Goal: Information Seeking & Learning: Learn about a topic

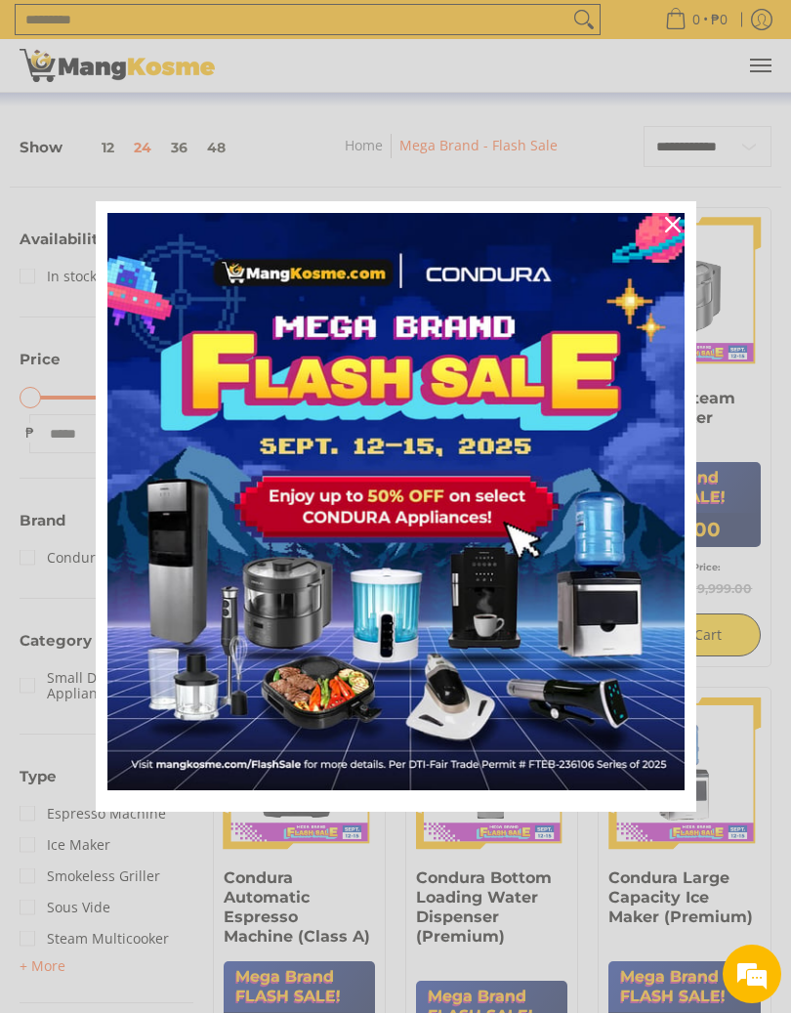
scroll to position [212, 0]
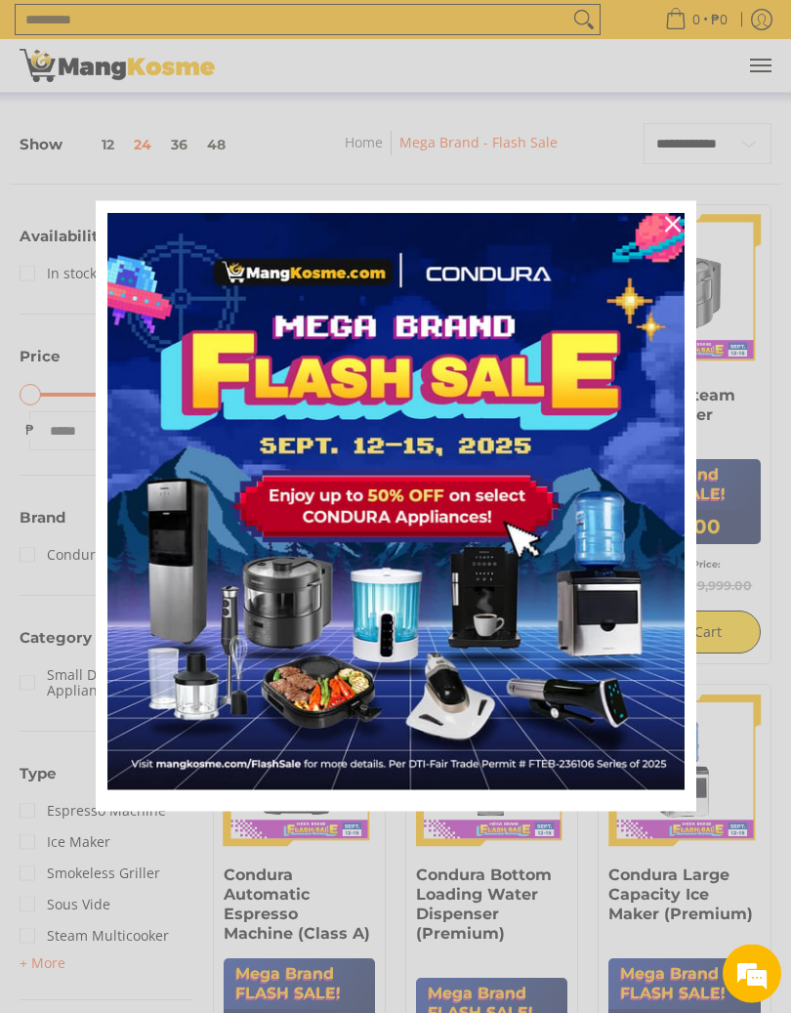
click at [669, 227] on icon "close icon" at bounding box center [673, 225] width 16 height 16
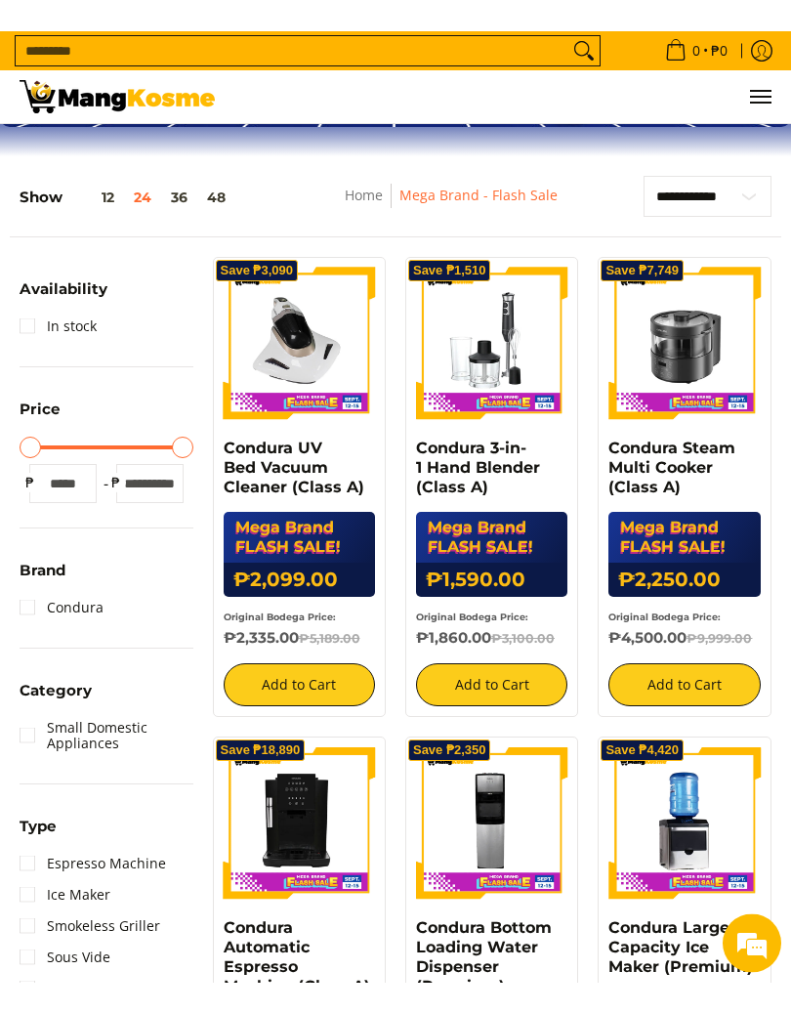
scroll to position [208, 0]
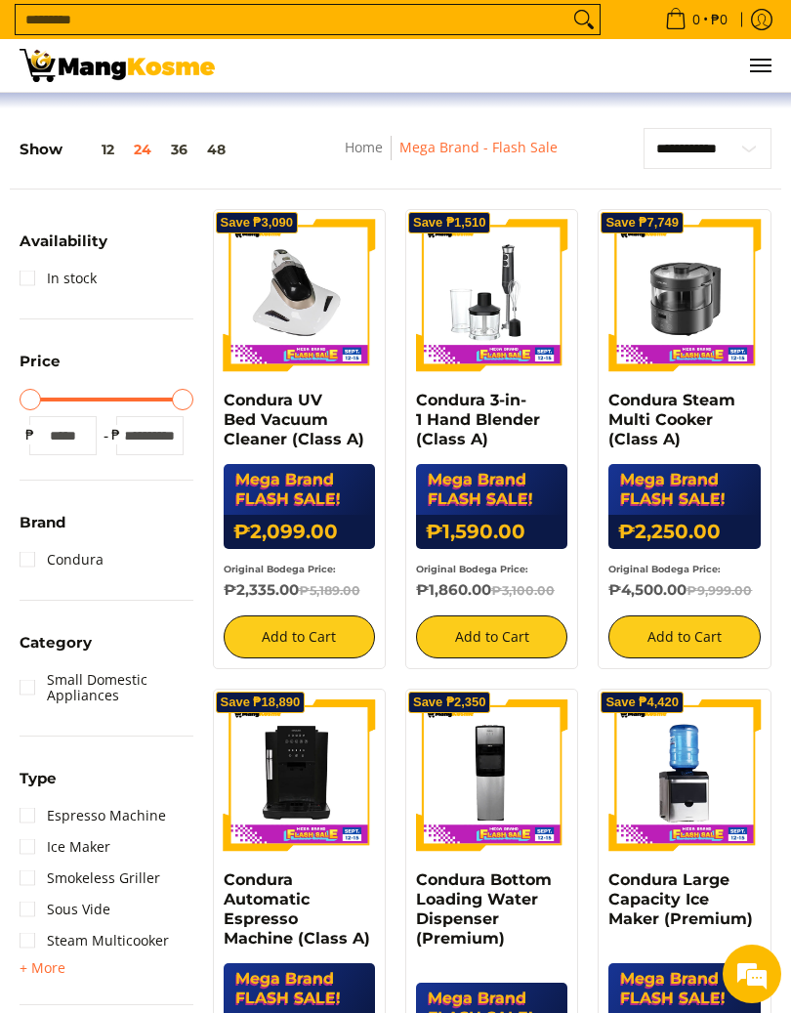
click at [277, 420] on link "Condura UV Bed Vacuum Cleaner (Class A)" at bounding box center [294, 420] width 141 height 58
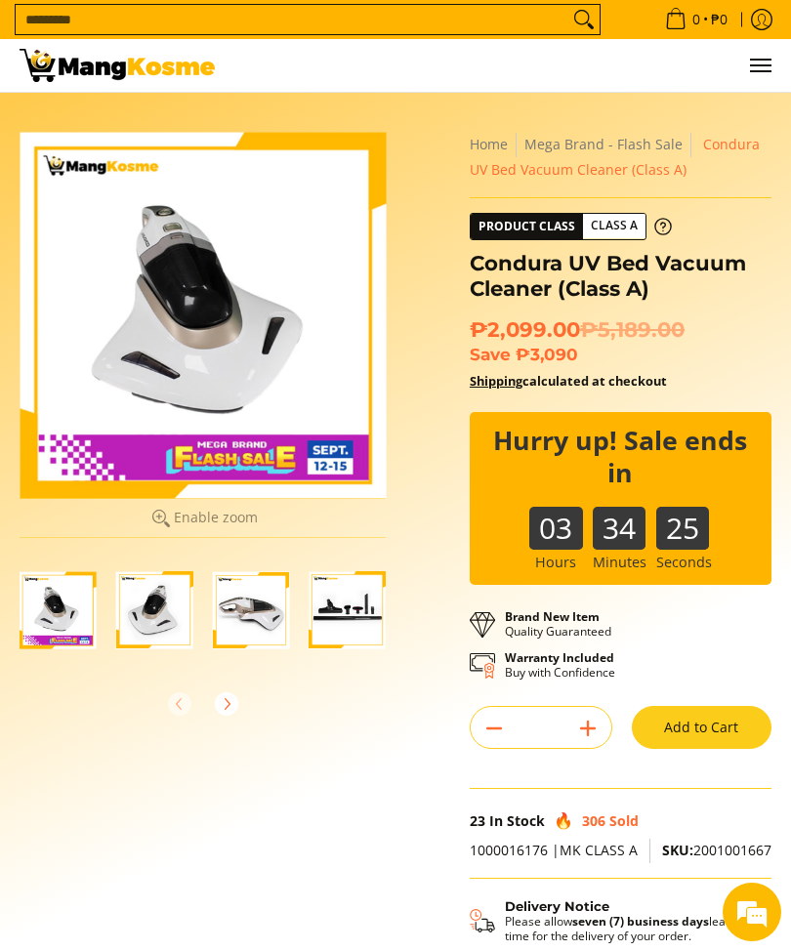
click at [156, 608] on img "Condura UV Bed Vacuum Cleaner (Class A)-2" at bounding box center [154, 609] width 77 height 77
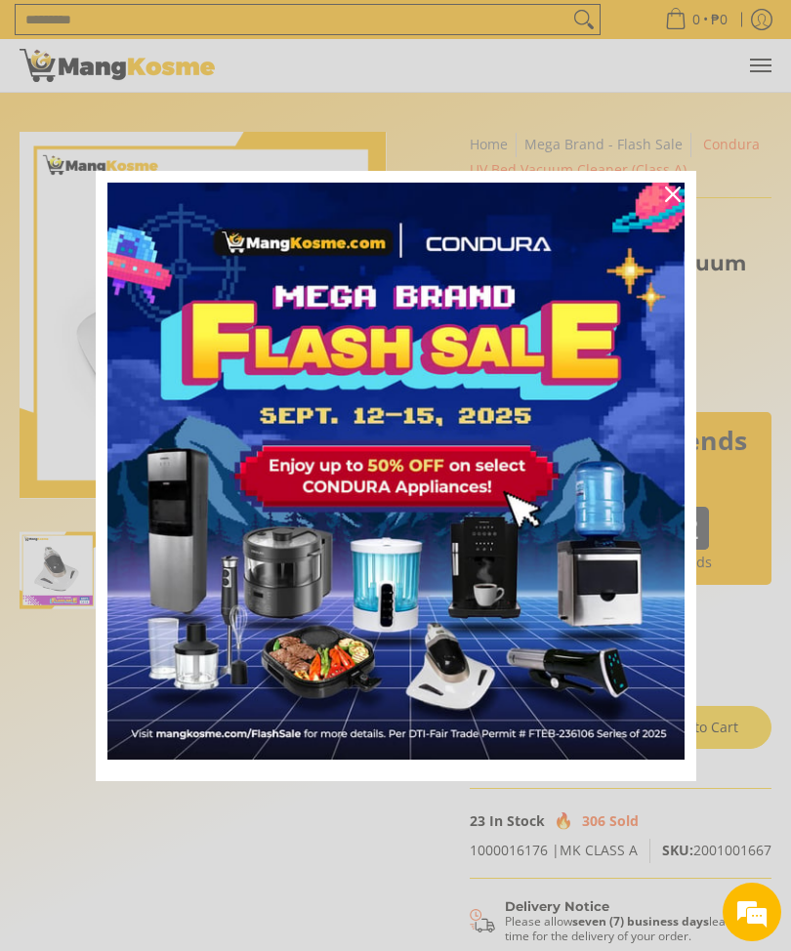
click at [673, 193] on icon "close icon" at bounding box center [673, 195] width 16 height 16
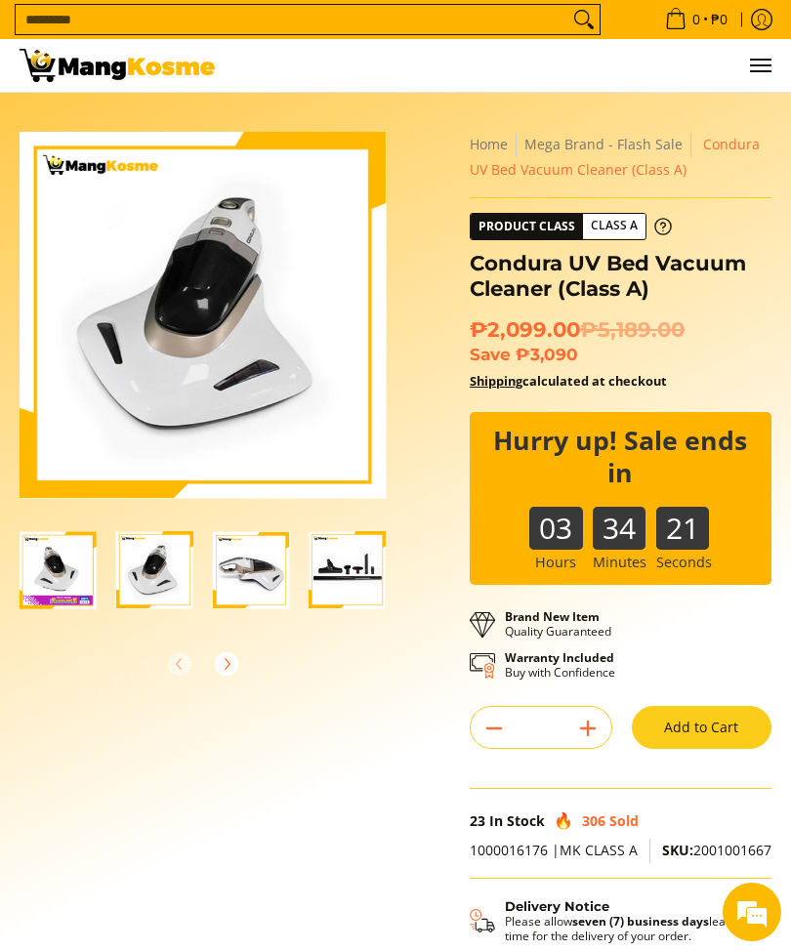
click at [249, 568] on img "Condura UV Bed Vacuum Cleaner (Class A)-3" at bounding box center [251, 569] width 77 height 77
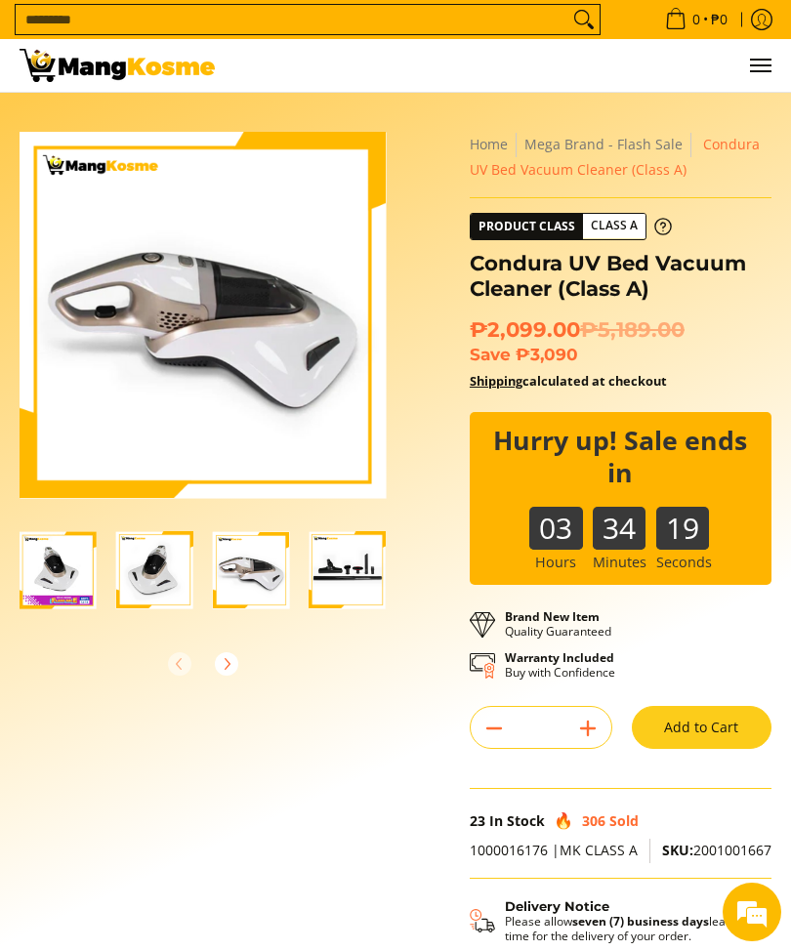
click at [253, 574] on img "Condura UV Bed Vacuum Cleaner (Class A)-3" at bounding box center [251, 569] width 77 height 77
click at [159, 567] on img "Condura UV Bed Vacuum Cleaner (Class A)-2" at bounding box center [154, 569] width 77 height 77
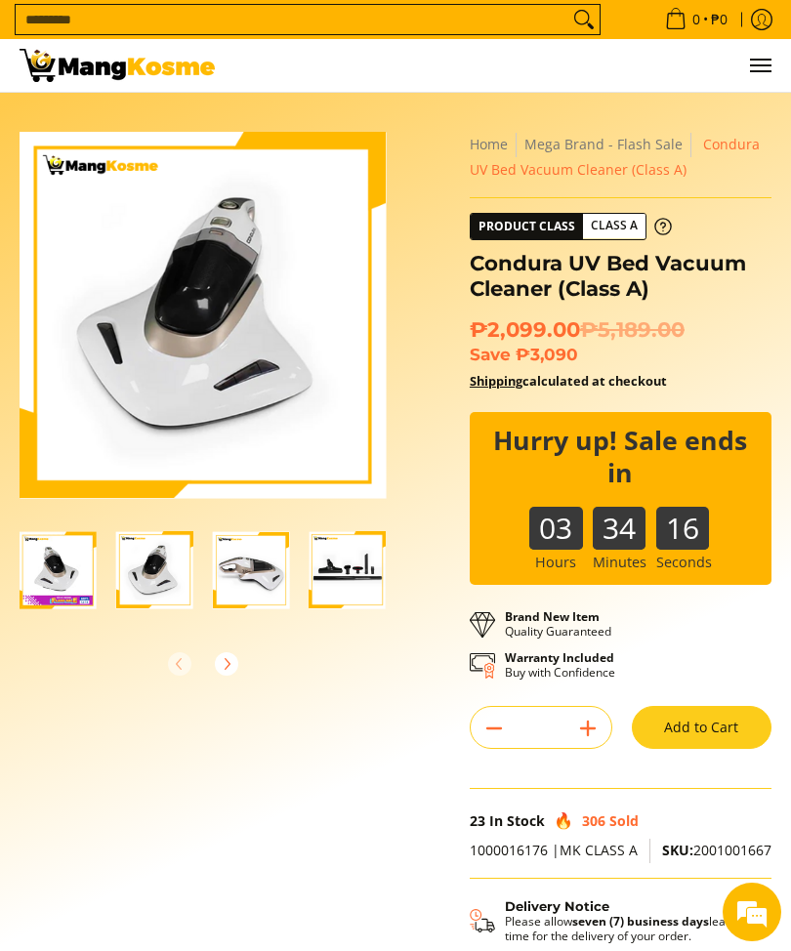
click at [58, 560] on img "Condura UV Bed Vacuum Cleaner (Class A)-1" at bounding box center [58, 569] width 77 height 77
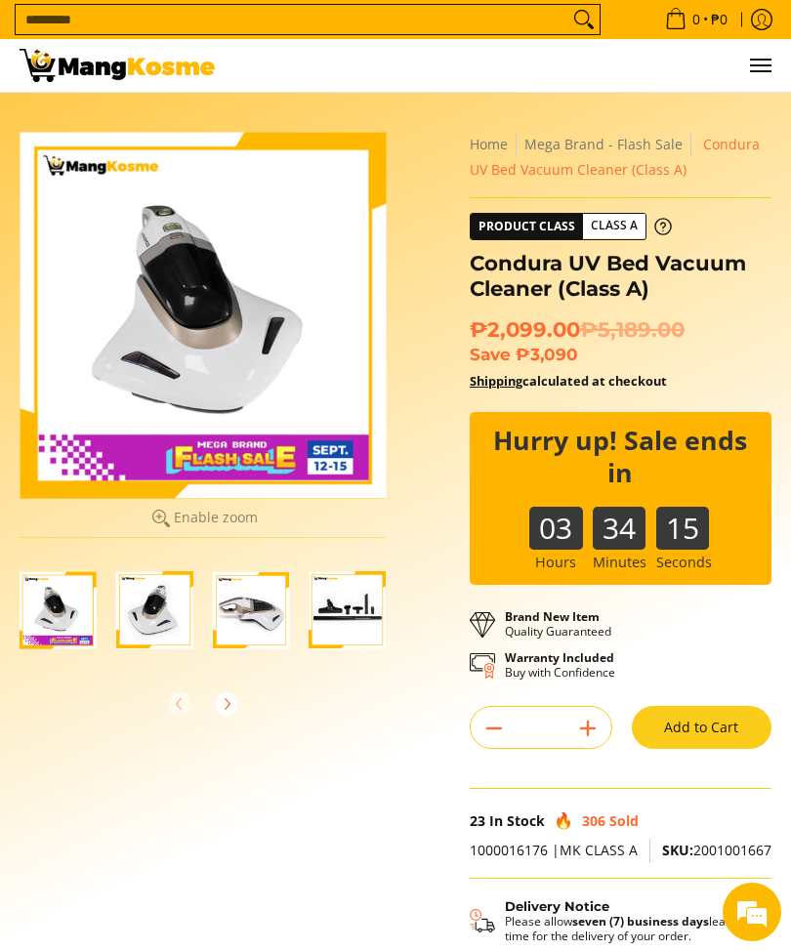
click at [50, 604] on img "Condura UV Bed Vacuum Cleaner (Class A)-1" at bounding box center [58, 609] width 77 height 77
click at [43, 607] on img "Condura UV Bed Vacuum Cleaner (Class A)-1" at bounding box center [58, 609] width 77 height 77
click at [351, 608] on img "Condura UV Bed Vacuum Cleaner (Class A)-4" at bounding box center [347, 609] width 77 height 77
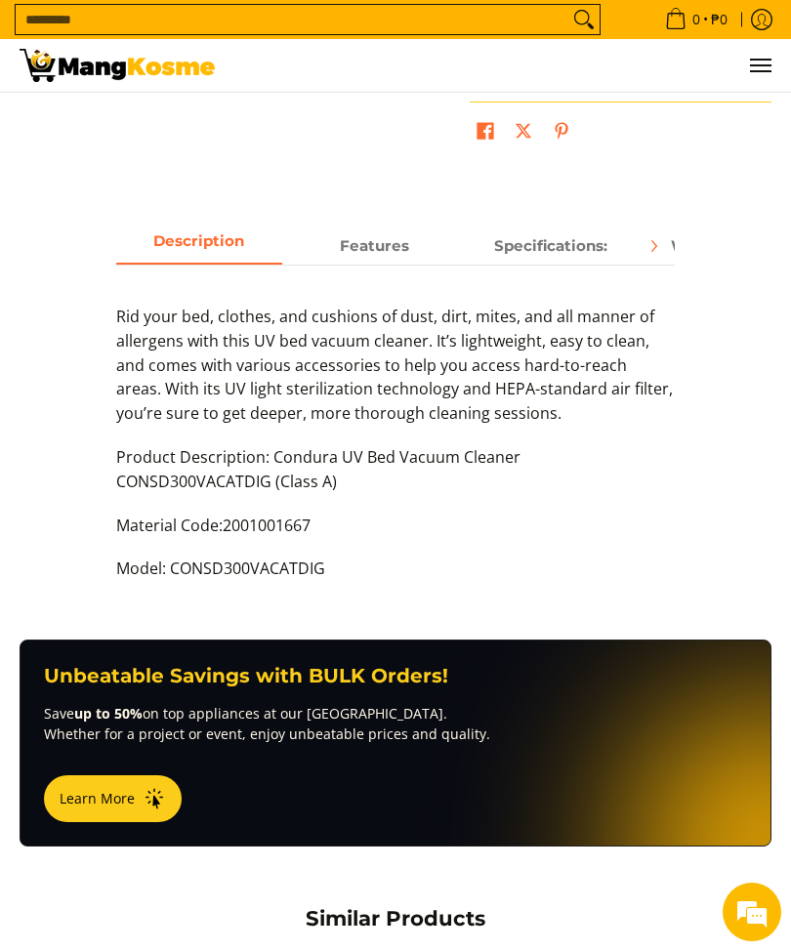
scroll to position [931, 0]
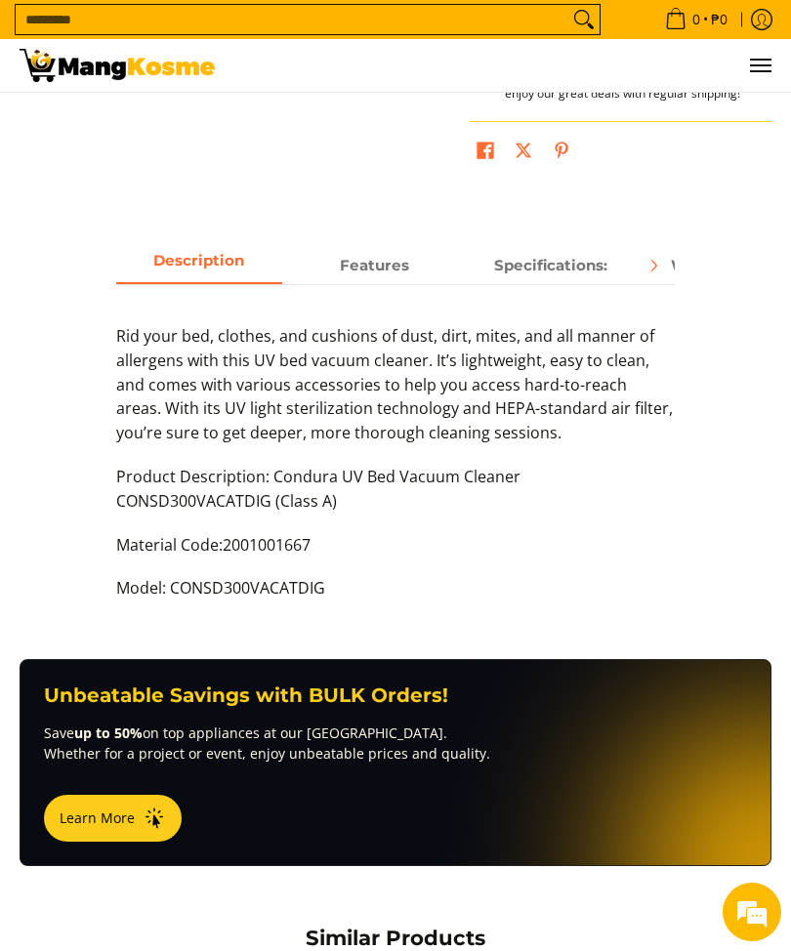
click at [708, 735] on p "Save up to 50% on top appliances at our [GEOGRAPHIC_DATA]. Whether for a projec…" at bounding box center [395, 743] width 703 height 41
click at [377, 253] on span "Features" at bounding box center [375, 265] width 166 height 34
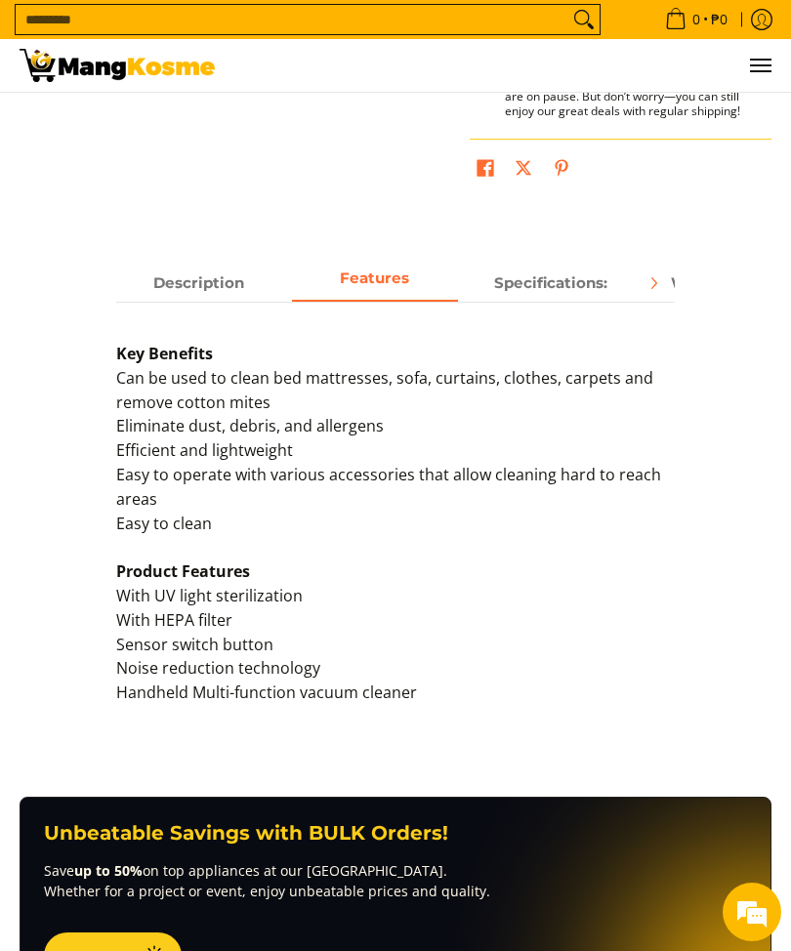
scroll to position [911, 0]
